Goal: Navigation & Orientation: Find specific page/section

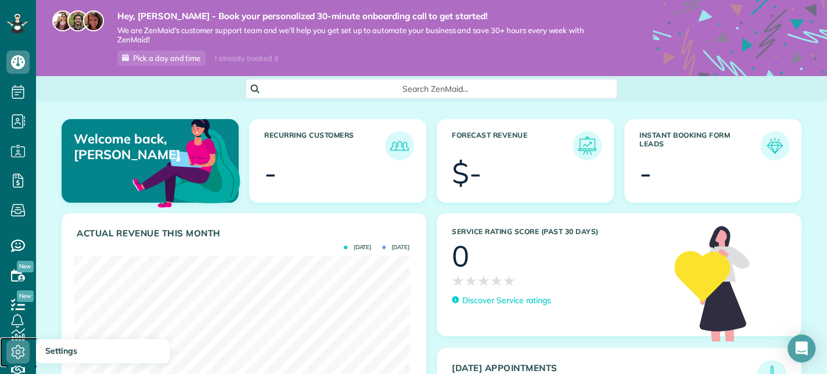
click at [26, 355] on icon at bounding box center [17, 351] width 23 height 23
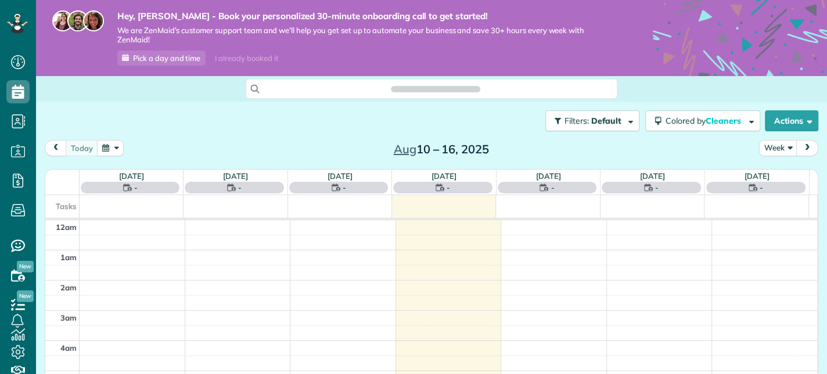
scroll to position [209, 0]
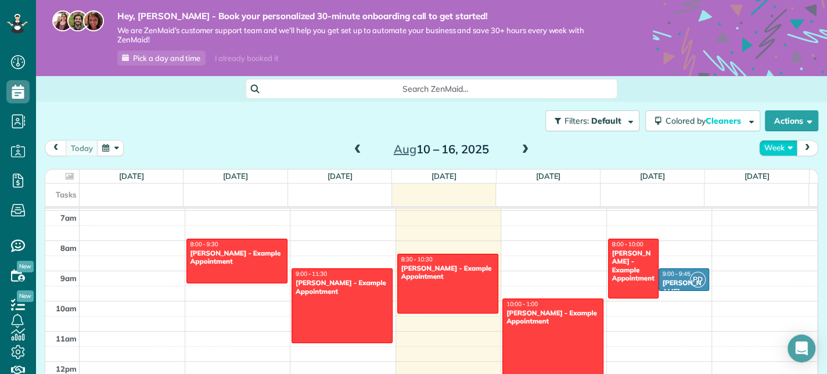
click at [783, 146] on button "Week" at bounding box center [778, 148] width 38 height 16
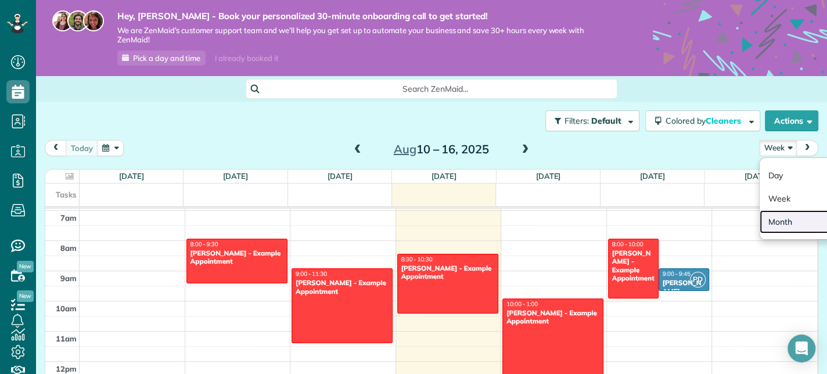
click at [775, 228] on link "Month" at bounding box center [806, 221] width 92 height 23
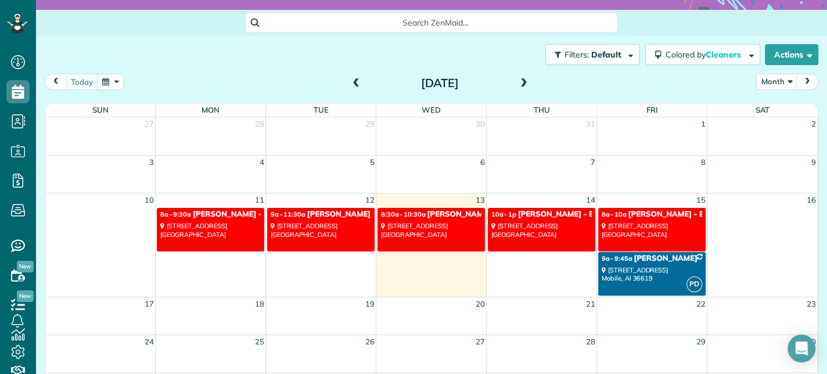
scroll to position [91, 0]
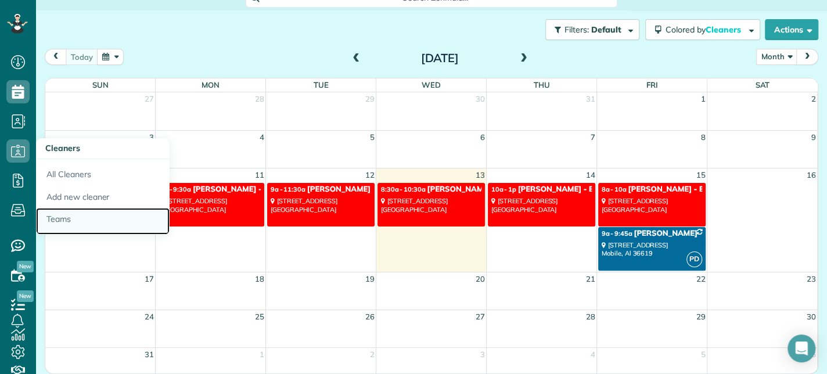
click at [61, 218] on link "Teams" at bounding box center [103, 221] width 134 height 27
